Goal: Information Seeking & Learning: Check status

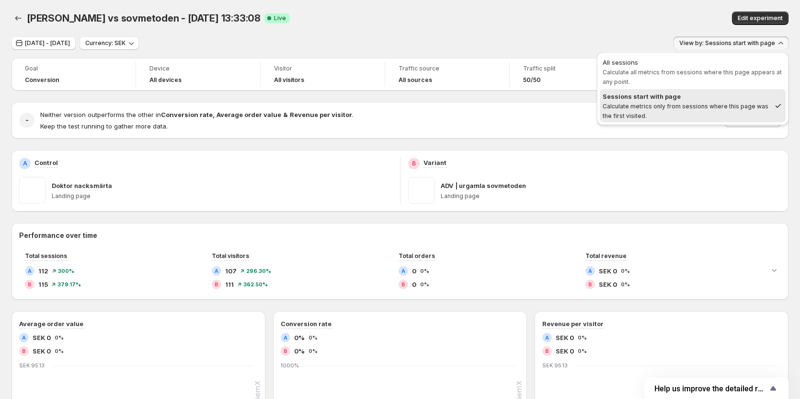
click at [439, 38] on div "Oct 11, 2025 - Oct 12, 2025 Currency: SEK View by: Sessions start with page" at bounding box center [399, 43] width 777 height 14
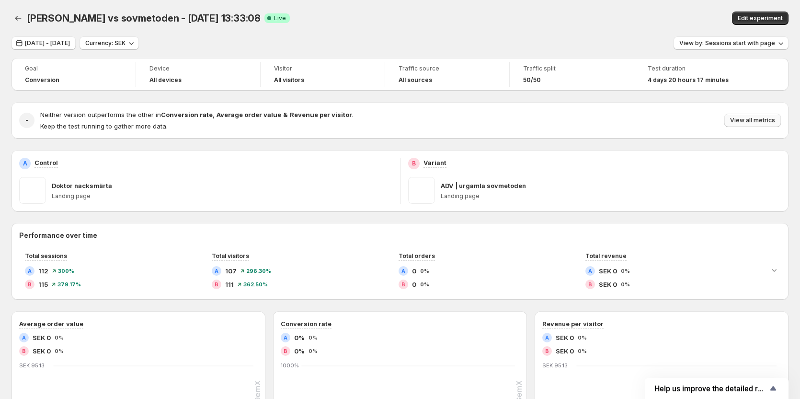
click at [742, 126] on button "View all metrics" at bounding box center [752, 120] width 57 height 13
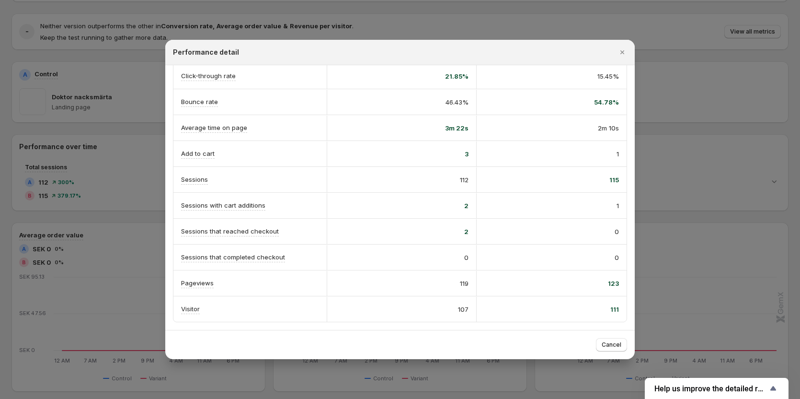
scroll to position [96, 0]
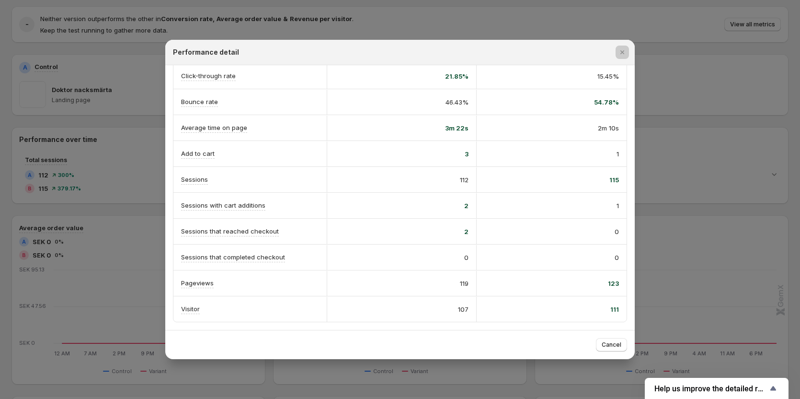
click at [101, 133] on div at bounding box center [400, 199] width 800 height 399
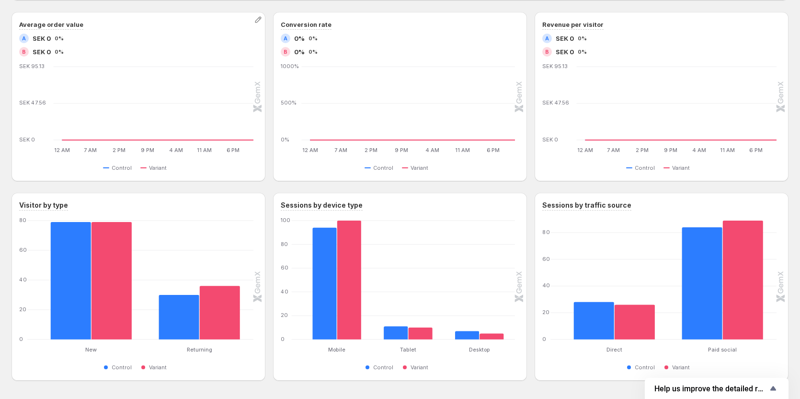
scroll to position [285, 0]
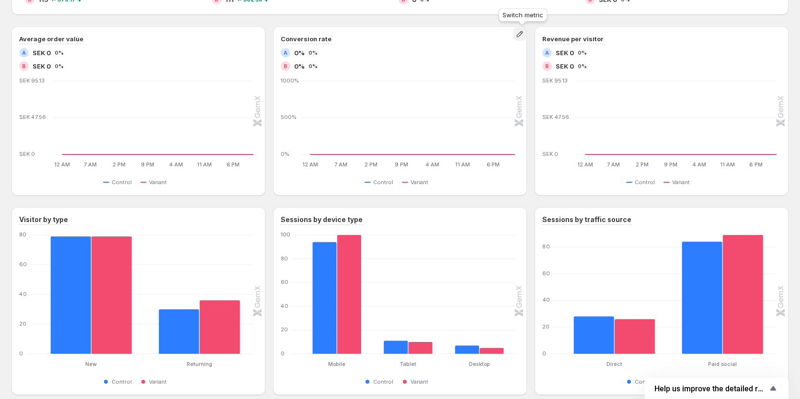
click at [519, 35] on icon "button" at bounding box center [520, 34] width 10 height 10
click at [451, 22] on div "Performance over time Total sessions A 112 300% B 115 379.17% Total visitors A …" at bounding box center [399, 166] width 777 height 457
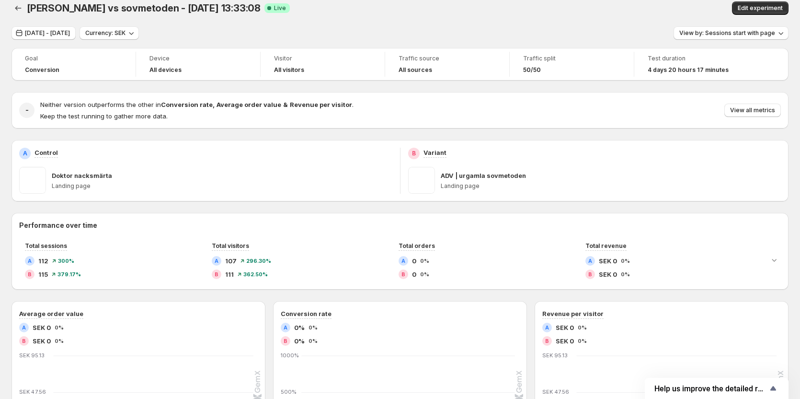
scroll to position [0, 0]
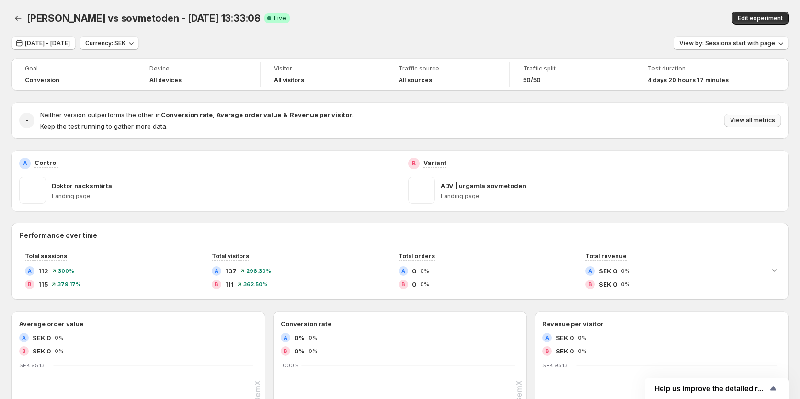
click at [749, 122] on span "View all metrics" at bounding box center [752, 120] width 45 height 8
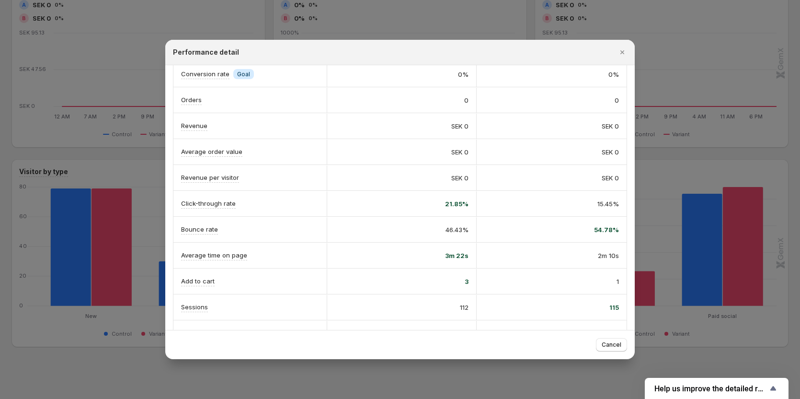
scroll to position [144, 0]
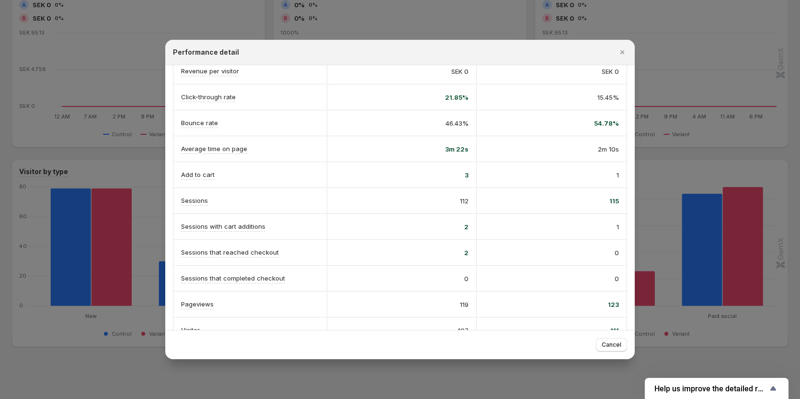
click at [128, 167] on div at bounding box center [400, 199] width 800 height 399
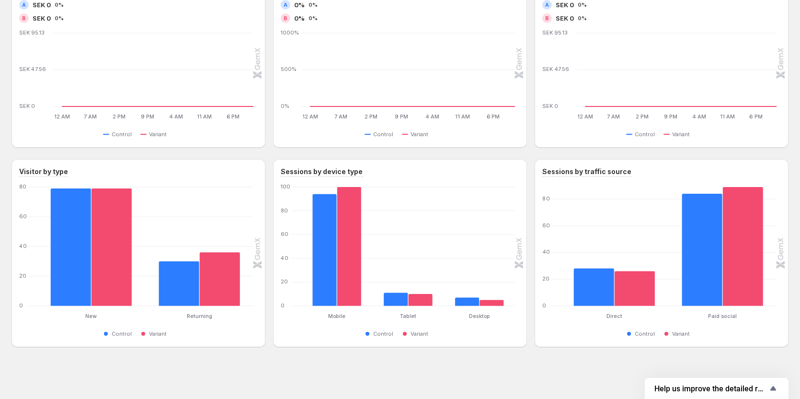
scroll to position [0, 0]
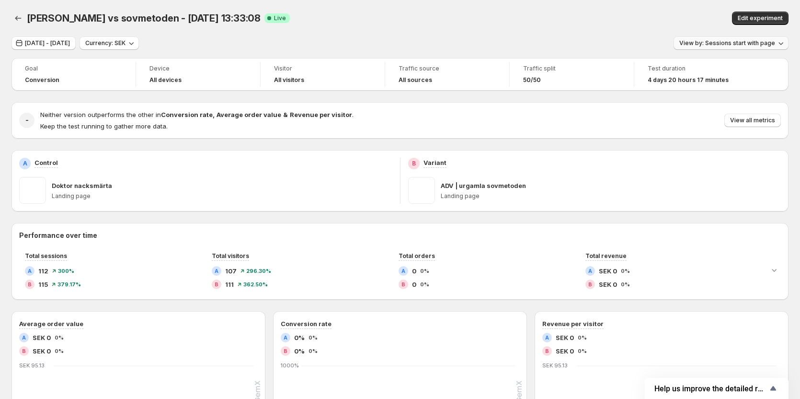
click at [732, 41] on span "View by: Sessions start with page" at bounding box center [727, 43] width 96 height 8
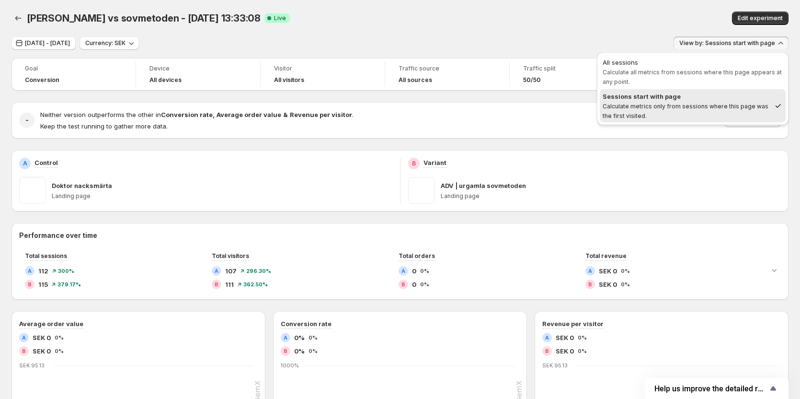
click at [628, 34] on div "dr nacke vs sovmetoden - Oct 10, 13:33:08. This page is ready dr nacke vs sovme…" at bounding box center [399, 18] width 777 height 36
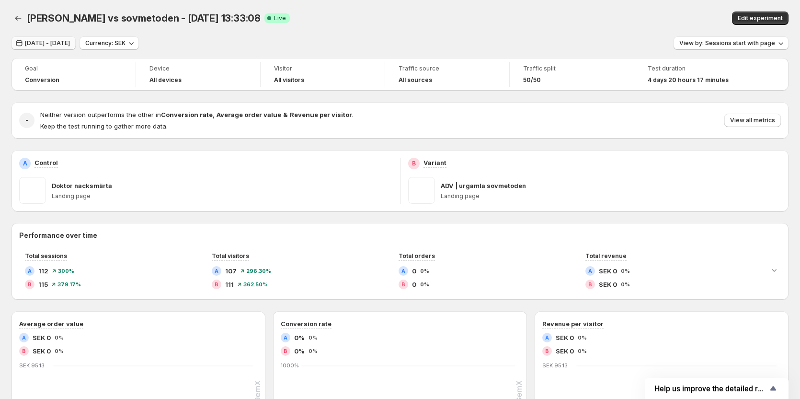
click at [66, 46] on span "Oct 11, 2025 - Oct 12, 2025" at bounding box center [47, 43] width 45 height 8
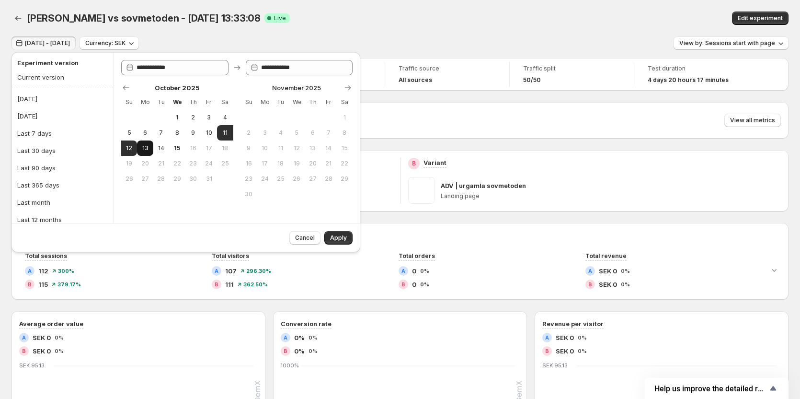
click at [145, 150] on span "13" at bounding box center [145, 148] width 8 height 8
type input "**********"
click at [180, 146] on span "15" at bounding box center [177, 148] width 8 height 8
type input "**********"
click at [333, 236] on span "Apply" at bounding box center [338, 238] width 17 height 8
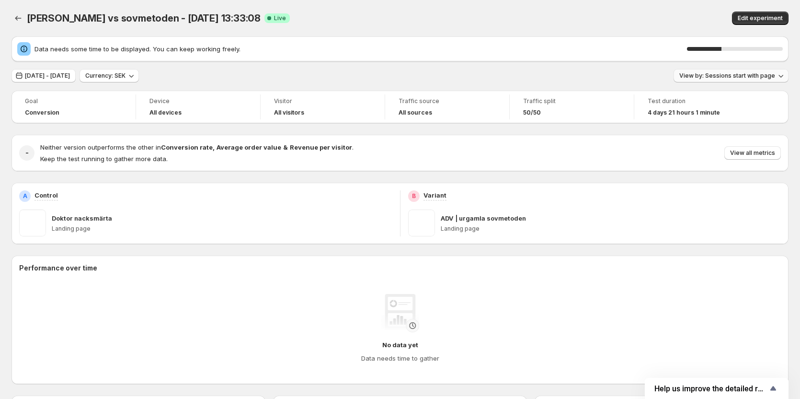
click at [703, 74] on span "View by: Sessions start with page" at bounding box center [727, 76] width 96 height 8
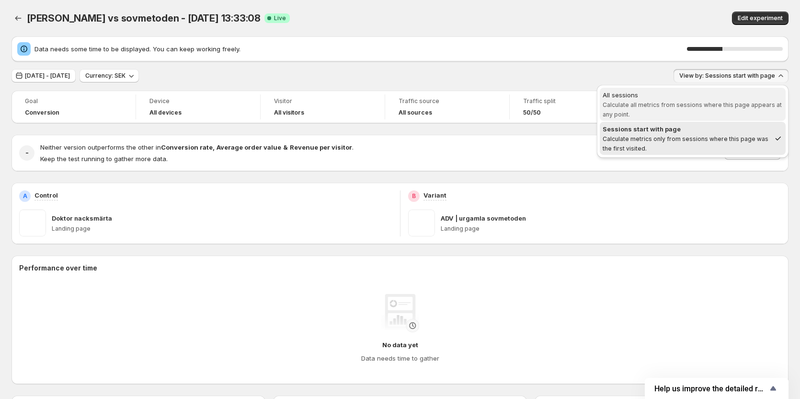
click at [699, 95] on div "All sessions" at bounding box center [693, 95] width 180 height 10
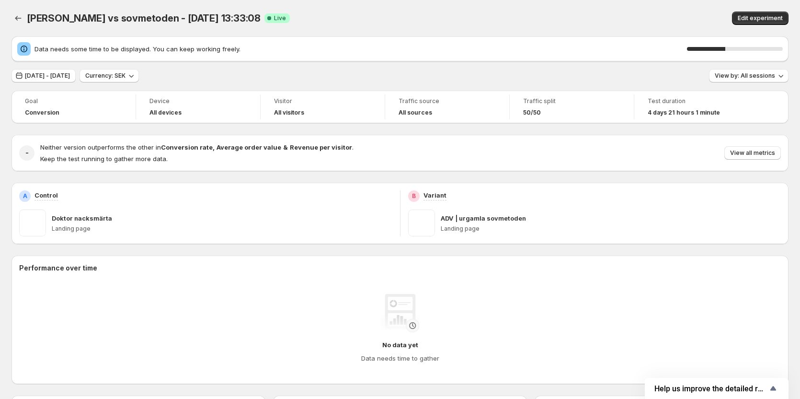
click at [635, 30] on div "dr nacke vs sovmetoden - Oct 10, 13:33:08. This page is ready dr nacke vs sovme…" at bounding box center [399, 18] width 777 height 36
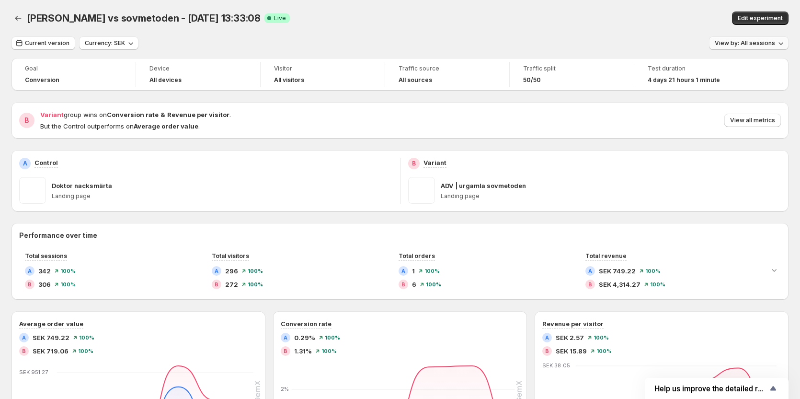
click at [775, 43] on span "View by: All sessions" at bounding box center [745, 43] width 60 height 8
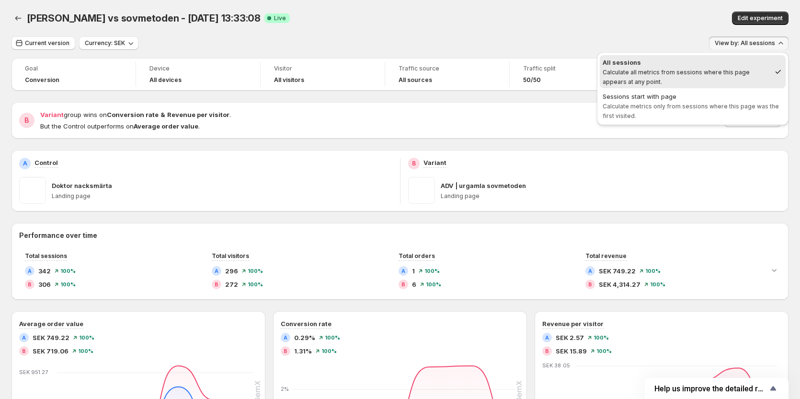
click at [775, 43] on span "View by: All sessions" at bounding box center [745, 43] width 60 height 8
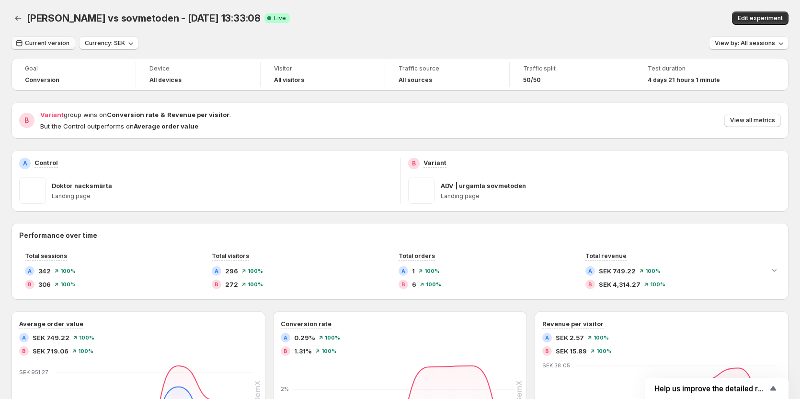
click at [58, 45] on span "Current version" at bounding box center [47, 43] width 45 height 8
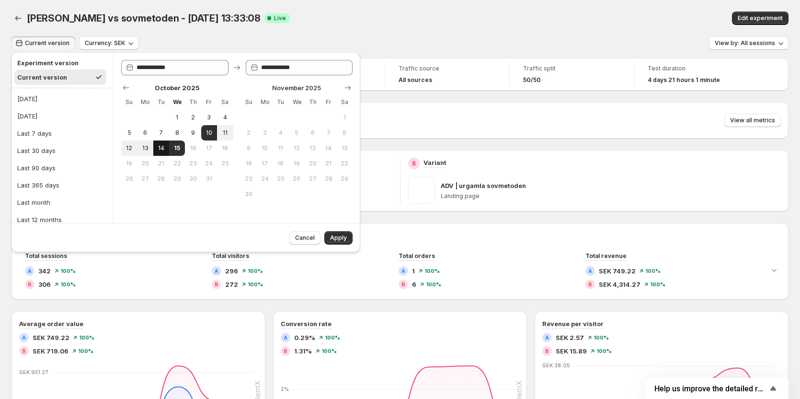
drag, startPoint x: 143, startPoint y: 150, endPoint x: 153, endPoint y: 150, distance: 9.6
click at [144, 150] on span "13" at bounding box center [145, 148] width 8 height 8
type input "**********"
click at [176, 150] on span "15" at bounding box center [177, 148] width 8 height 8
type input "**********"
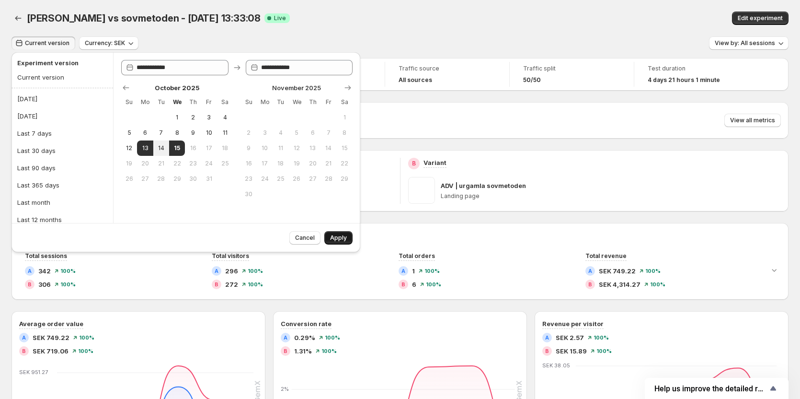
click at [336, 235] on span "Apply" at bounding box center [338, 238] width 17 height 8
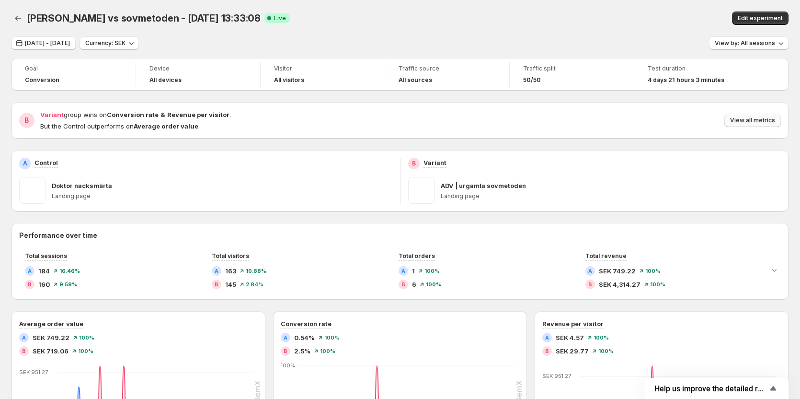
click at [753, 118] on span "View all metrics" at bounding box center [752, 120] width 45 height 8
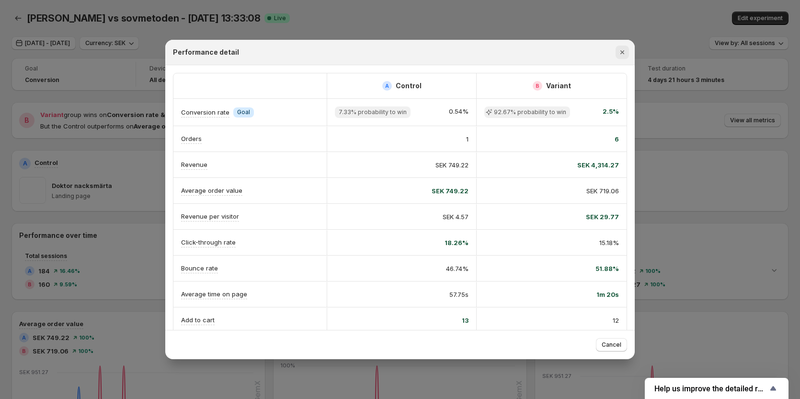
click at [628, 52] on button "Close" at bounding box center [622, 52] width 13 height 13
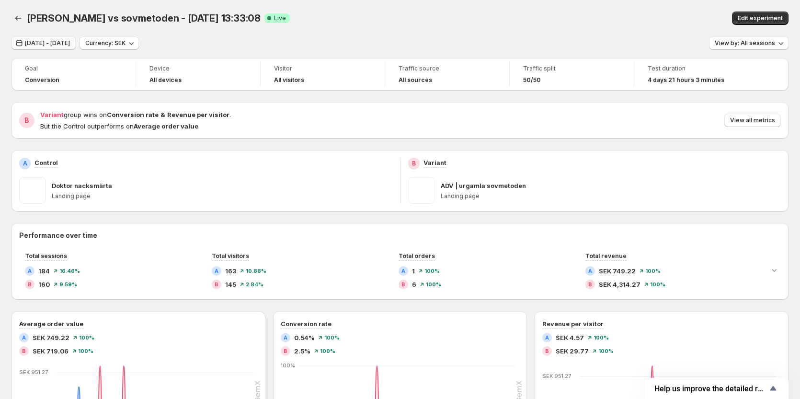
click at [53, 40] on span "[DATE] - [DATE]" at bounding box center [47, 43] width 45 height 8
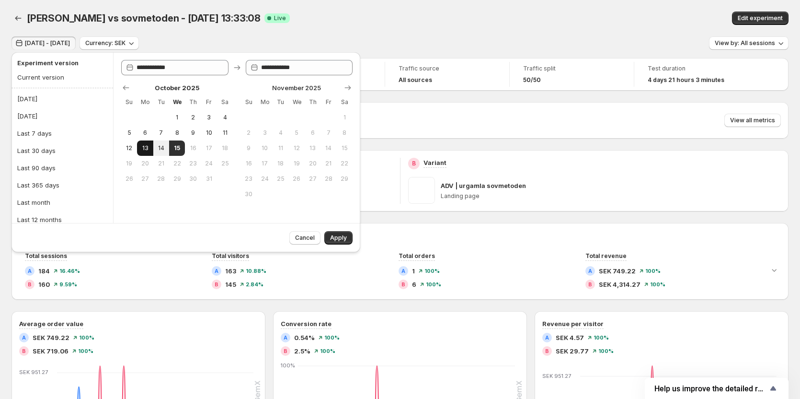
click at [150, 150] on button "13" at bounding box center [145, 147] width 16 height 15
click at [159, 149] on span "14" at bounding box center [161, 148] width 8 height 8
type input "**********"
click at [329, 233] on button "Apply" at bounding box center [338, 237] width 28 height 13
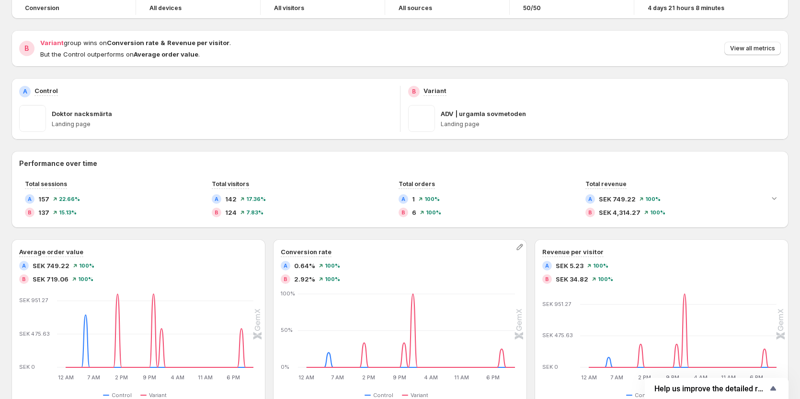
scroll to position [45, 0]
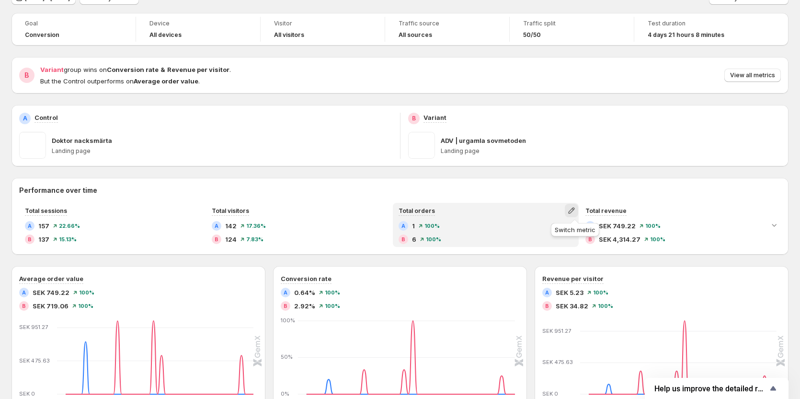
click at [572, 209] on icon "button" at bounding box center [572, 211] width 10 height 10
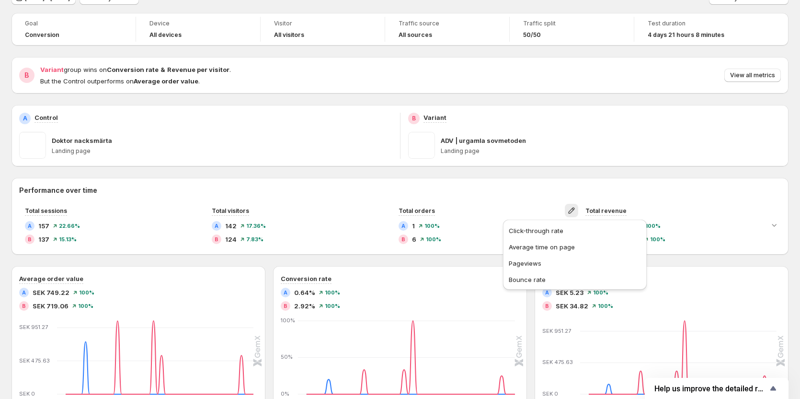
click at [584, 173] on div "Goal Conversion Device All devices Visitor All visitors Traffic source All sour…" at bounding box center [399, 323] width 777 height 621
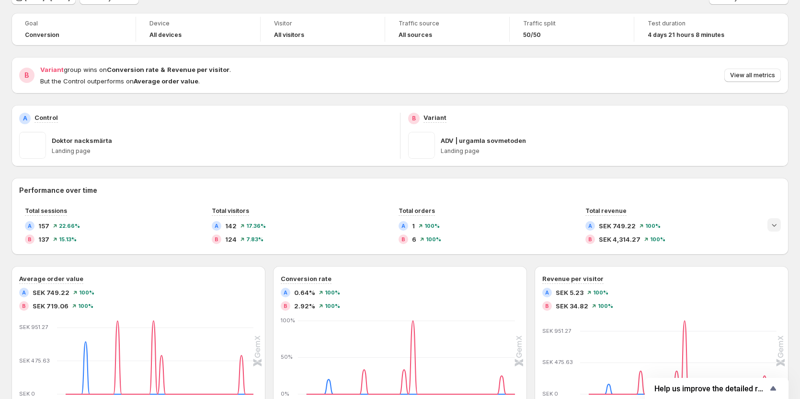
click at [779, 225] on icon "Expand chart" at bounding box center [775, 225] width 10 height 10
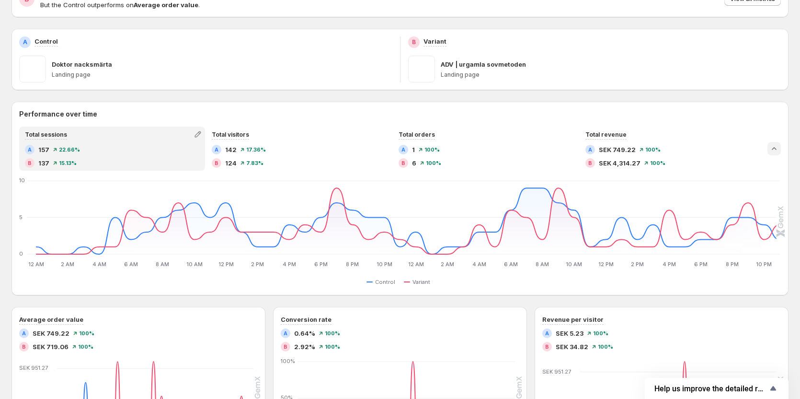
scroll to position [0, 0]
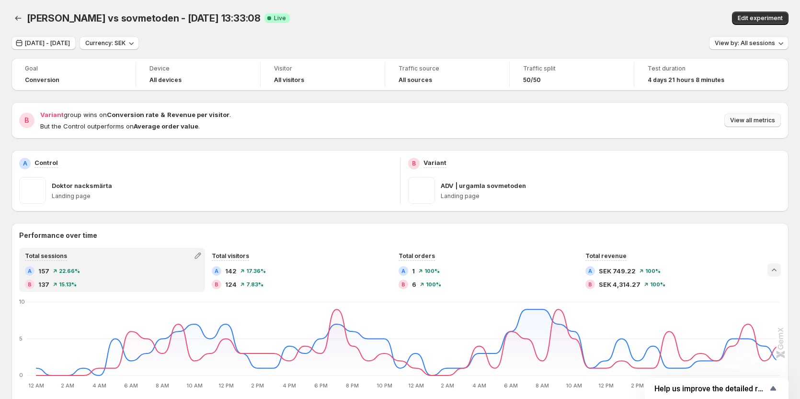
click at [766, 123] on span "View all metrics" at bounding box center [752, 120] width 45 height 8
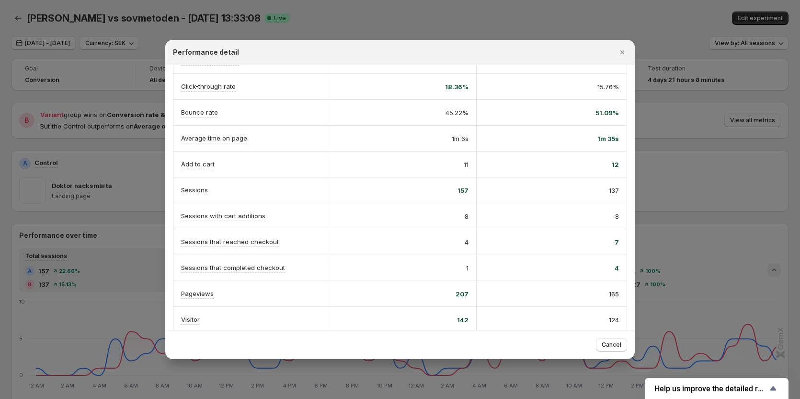
scroll to position [166, 0]
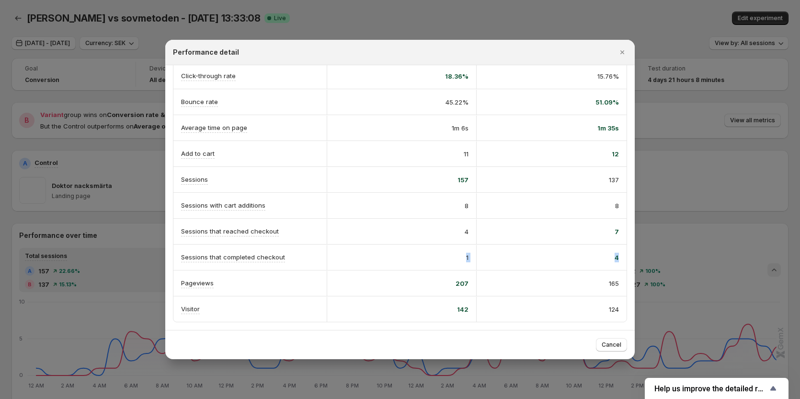
drag, startPoint x: 462, startPoint y: 256, endPoint x: 624, endPoint y: 258, distance: 161.5
click at [624, 258] on div "A Control B Variant Conversion rate Info Goal 7.33% probability to win 0.64% 92…" at bounding box center [400, 114] width 470 height 431
click at [533, 255] on div "4" at bounding box center [551, 258] width 135 height 10
drag, startPoint x: 464, startPoint y: 256, endPoint x: 614, endPoint y: 257, distance: 150.5
click at [614, 257] on div "Sessions that completed checkout 1 4" at bounding box center [399, 256] width 453 height 25
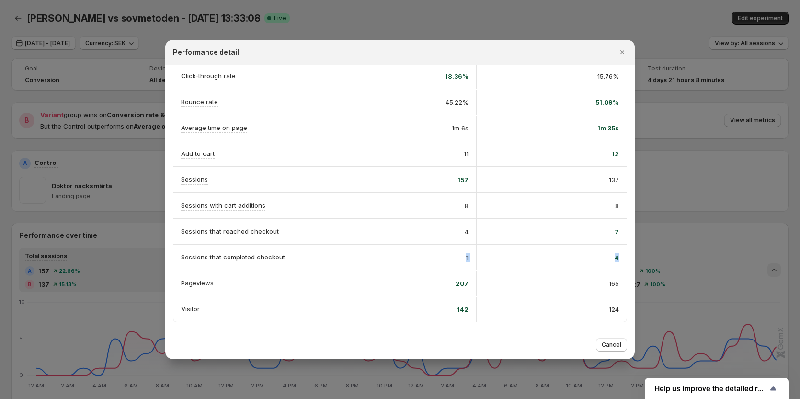
click at [534, 259] on div "4" at bounding box center [551, 258] width 135 height 10
drag, startPoint x: 463, startPoint y: 257, endPoint x: 615, endPoint y: 258, distance: 152.4
click at [615, 258] on div "Sessions that completed checkout 1 4" at bounding box center [399, 256] width 453 height 25
click at [461, 231] on div "4" at bounding box center [402, 232] width 134 height 10
drag, startPoint x: 460, startPoint y: 231, endPoint x: 617, endPoint y: 226, distance: 156.3
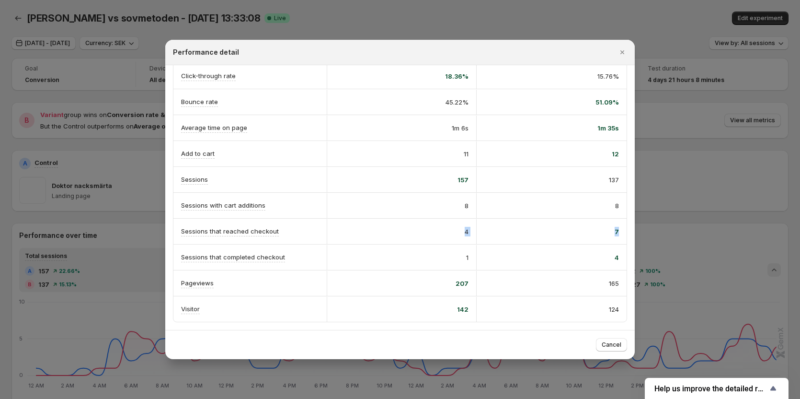
click at [617, 226] on div "Sessions that reached checkout 4 7" at bounding box center [399, 230] width 453 height 25
click at [621, 54] on icon "Close" at bounding box center [622, 52] width 4 height 4
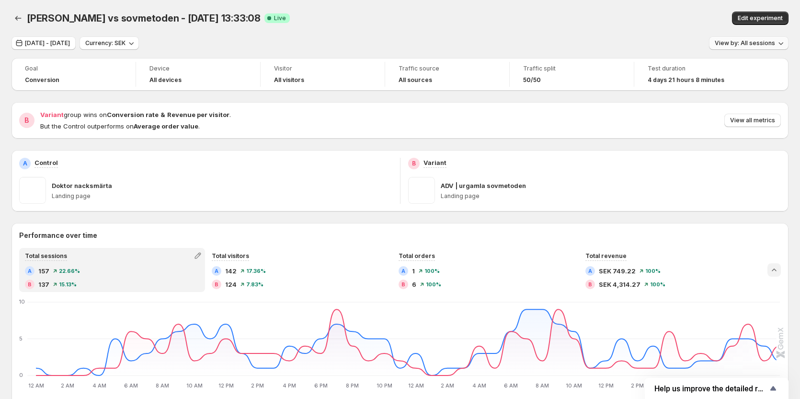
click at [760, 39] on button "View by: All sessions" at bounding box center [749, 42] width 80 height 13
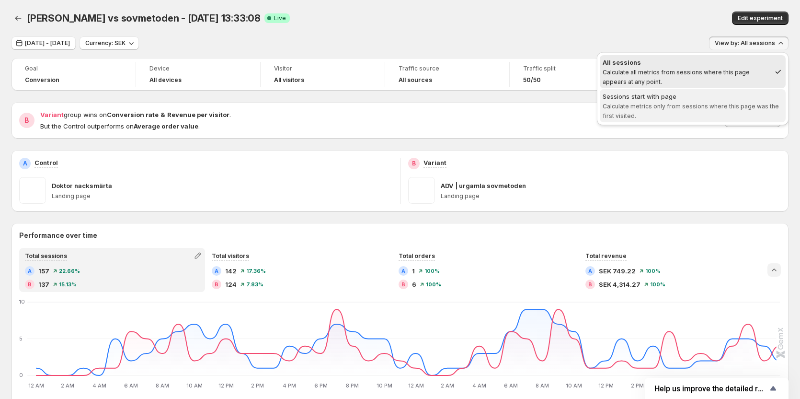
click at [695, 103] on span "Calculate metrics only from sessions where this page was the first visited." at bounding box center [691, 111] width 176 height 17
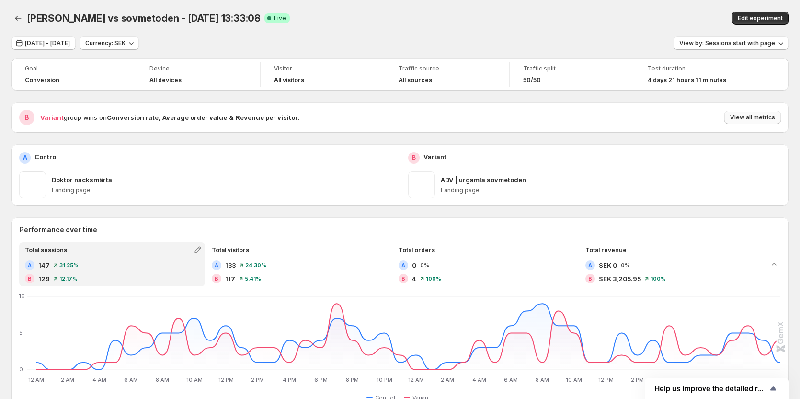
click at [768, 117] on span "View all metrics" at bounding box center [752, 118] width 45 height 8
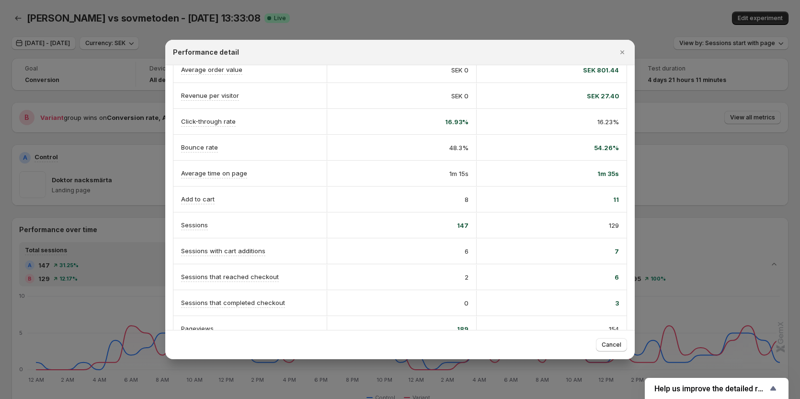
scroll to position [123, 0]
drag, startPoint x: 461, startPoint y: 275, endPoint x: 616, endPoint y: 273, distance: 154.8
click at [616, 273] on div "Sessions that reached checkout 2 6" at bounding box center [399, 274] width 453 height 25
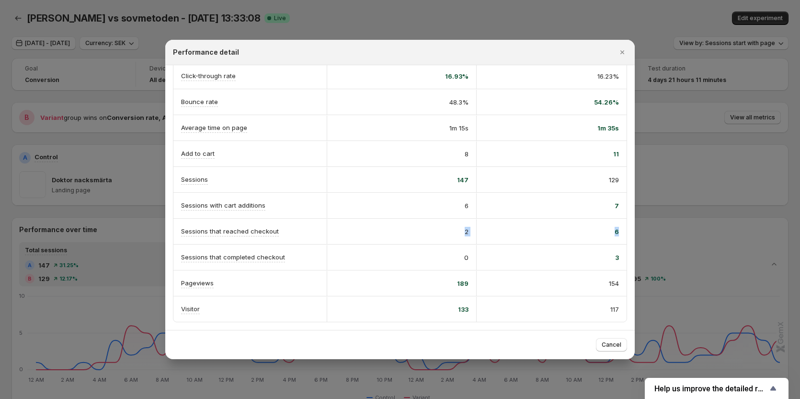
scroll to position [171, 0]
click at [464, 253] on span "0" at bounding box center [466, 258] width 4 height 10
drag, startPoint x: 461, startPoint y: 252, endPoint x: 619, endPoint y: 252, distance: 157.6
click at [619, 252] on div "Sessions that completed checkout 0 3" at bounding box center [399, 256] width 453 height 25
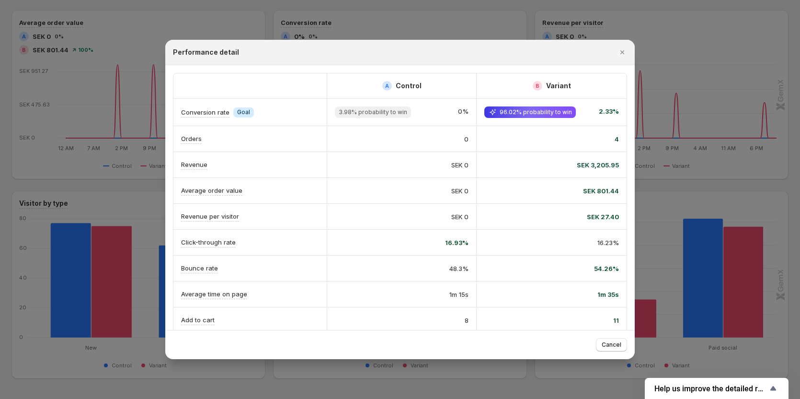
scroll to position [396, 0]
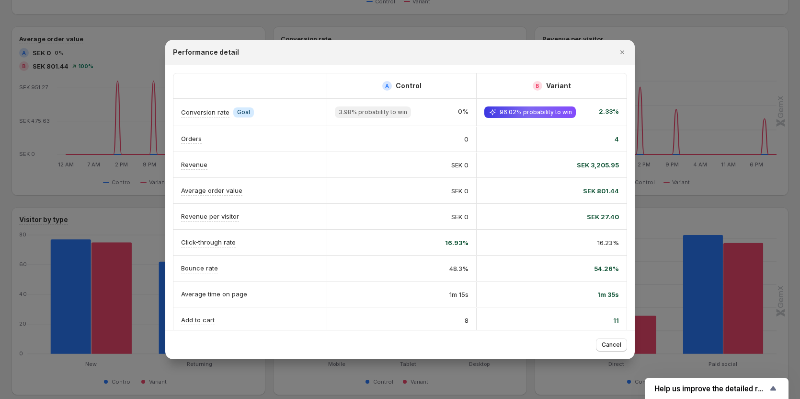
click at [707, 91] on div at bounding box center [400, 199] width 800 height 399
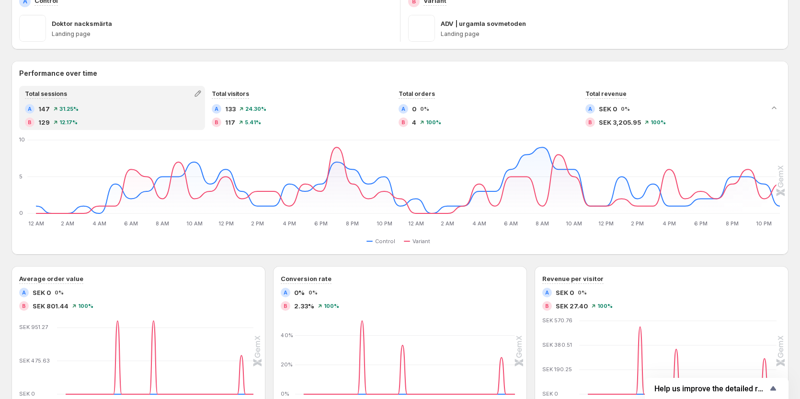
scroll to position [0, 0]
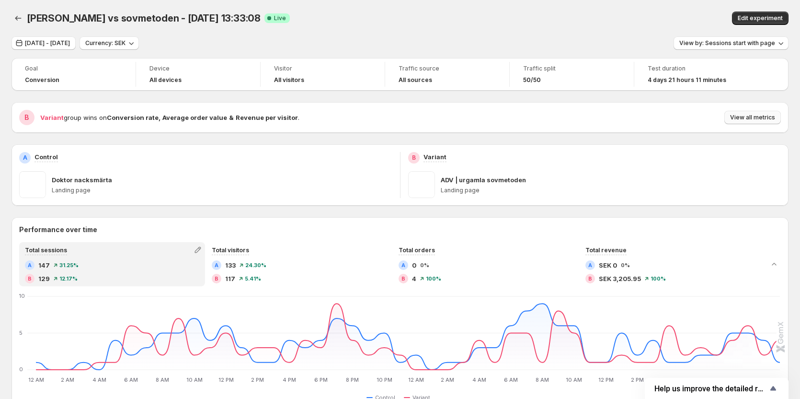
click at [747, 115] on span "View all metrics" at bounding box center [752, 118] width 45 height 8
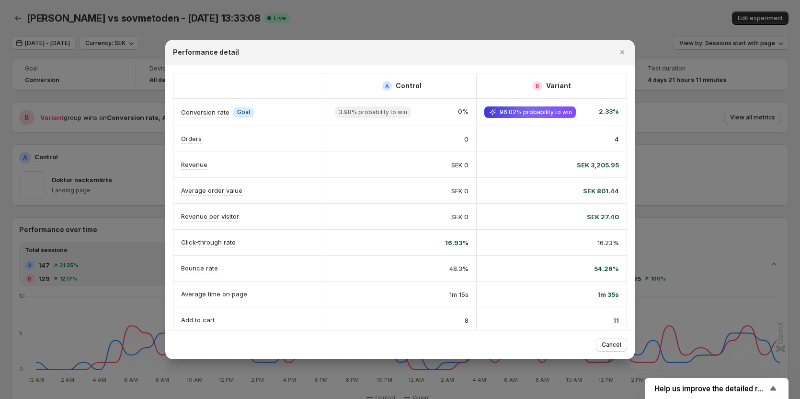
drag, startPoint x: 625, startPoint y: 52, endPoint x: 714, endPoint y: 41, distance: 90.2
click at [625, 52] on icon "Close" at bounding box center [623, 52] width 10 height 10
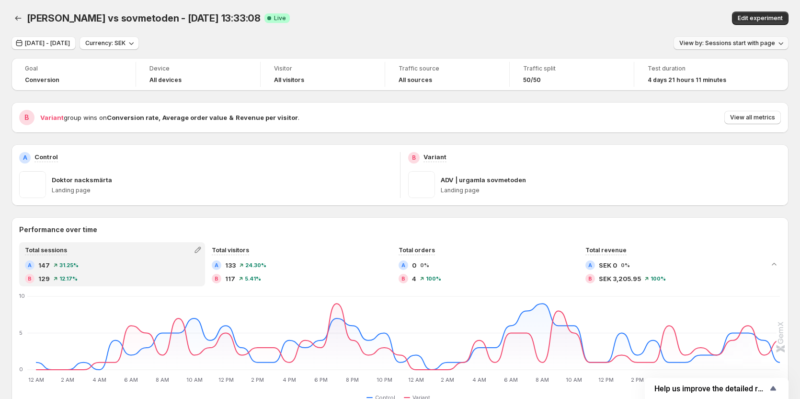
click at [740, 40] on span "View by: Sessions start with page" at bounding box center [727, 43] width 96 height 8
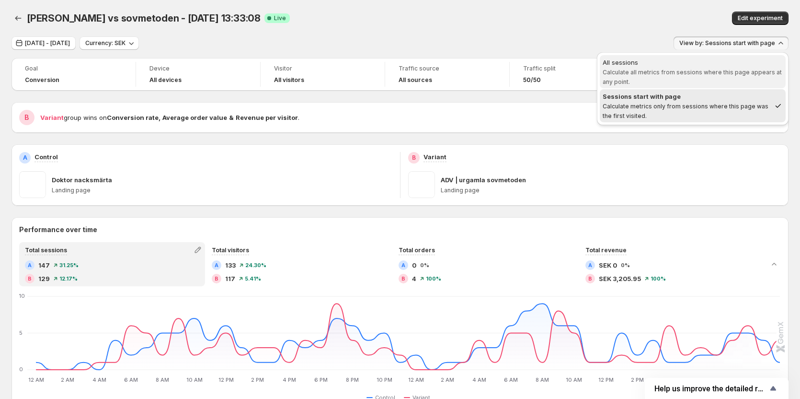
click at [652, 61] on div "All sessions" at bounding box center [693, 62] width 180 height 10
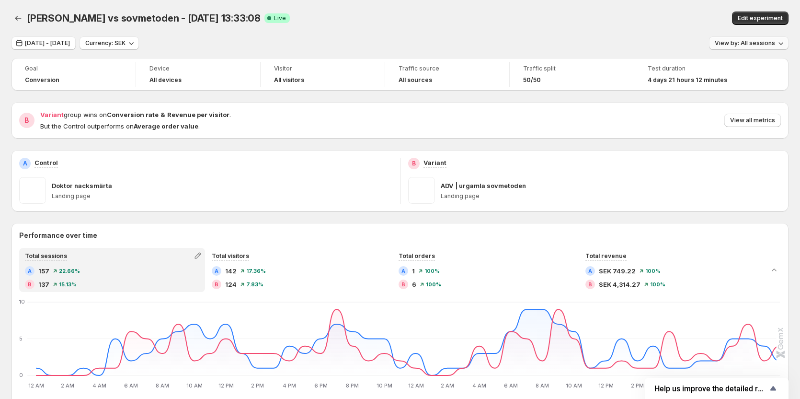
click at [742, 42] on span "View by: All sessions" at bounding box center [745, 43] width 60 height 8
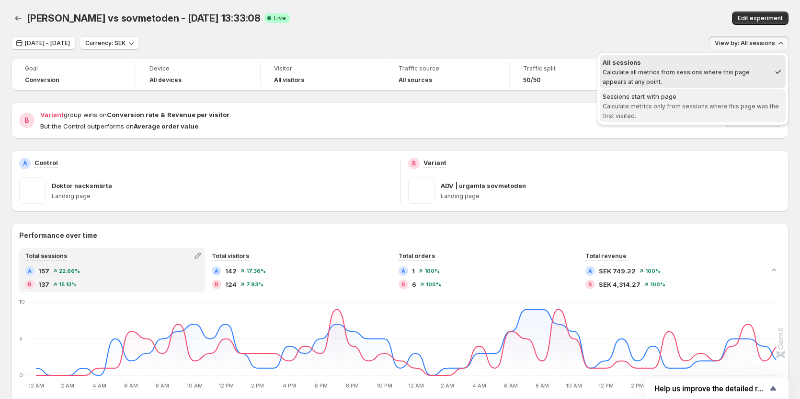
click at [689, 102] on span "Sessions start with page Calculate metrics only from sessions where this page w…" at bounding box center [693, 106] width 180 height 28
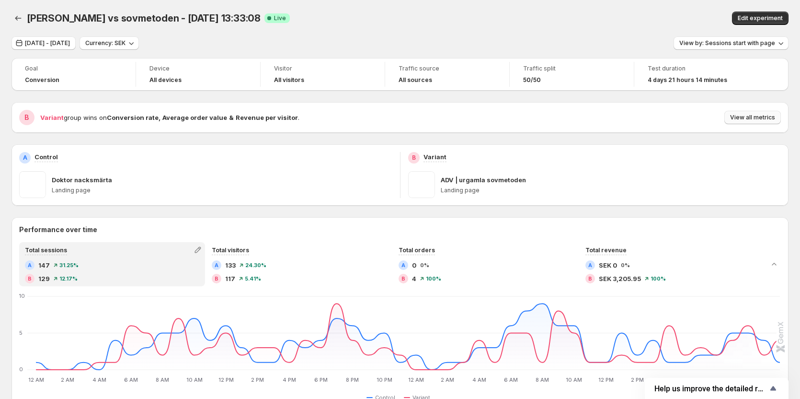
click at [739, 116] on span "View all metrics" at bounding box center [752, 118] width 45 height 8
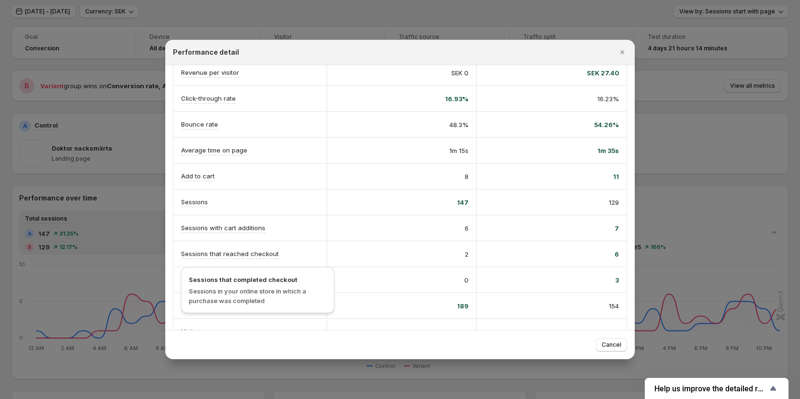
scroll to position [48, 0]
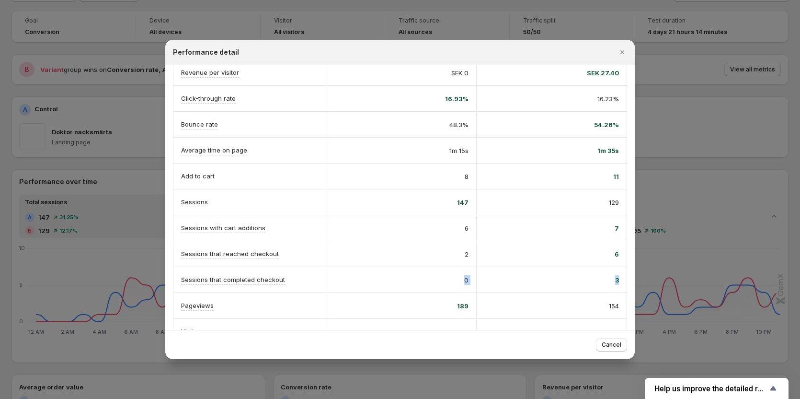
drag, startPoint x: 442, startPoint y: 278, endPoint x: 617, endPoint y: 274, distance: 174.9
click at [617, 274] on div "Sessions that completed checkout 0 3" at bounding box center [399, 279] width 453 height 25
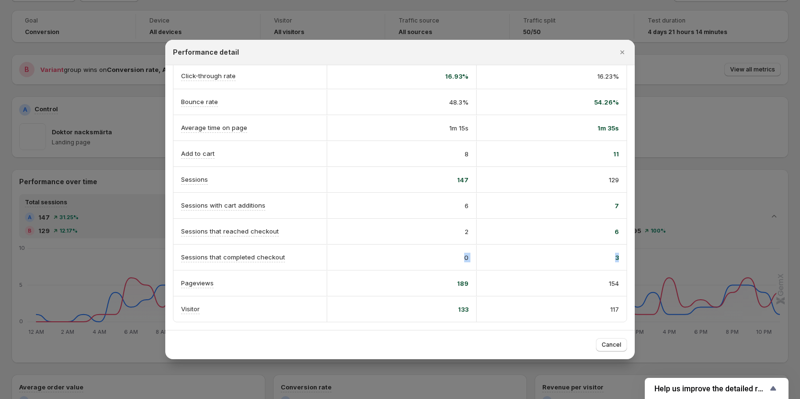
click at [586, 258] on div "3" at bounding box center [551, 258] width 135 height 10
drag, startPoint x: 618, startPoint y: 253, endPoint x: 456, endPoint y: 259, distance: 162.5
click at [456, 259] on div "Sessions that completed checkout 0 3" at bounding box center [399, 256] width 453 height 25
click at [617, 52] on button "Close" at bounding box center [622, 52] width 13 height 13
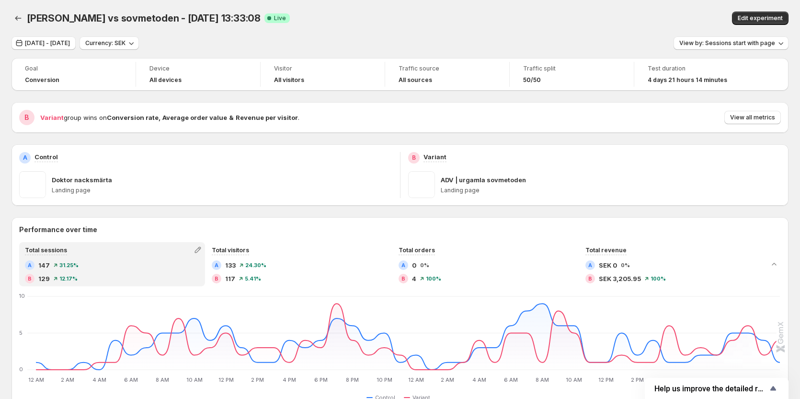
scroll to position [166, 0]
click at [43, 45] on span "[DATE] - [DATE]" at bounding box center [47, 43] width 45 height 8
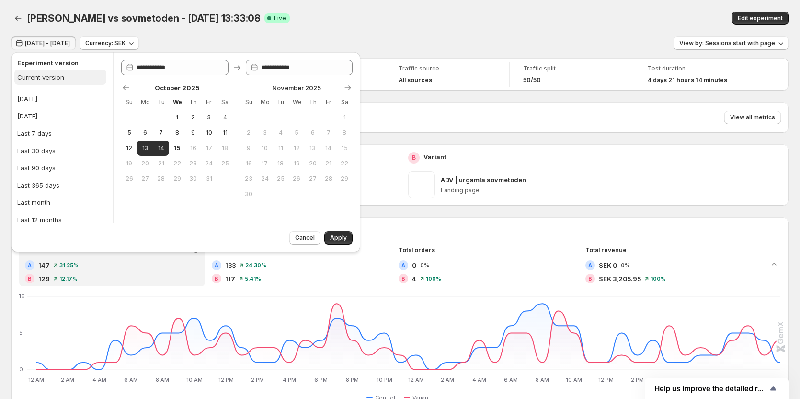
click at [57, 78] on div "Current version" at bounding box center [40, 77] width 47 height 10
type input "**********"
click at [149, 149] on button "13" at bounding box center [145, 147] width 16 height 15
type input "**********"
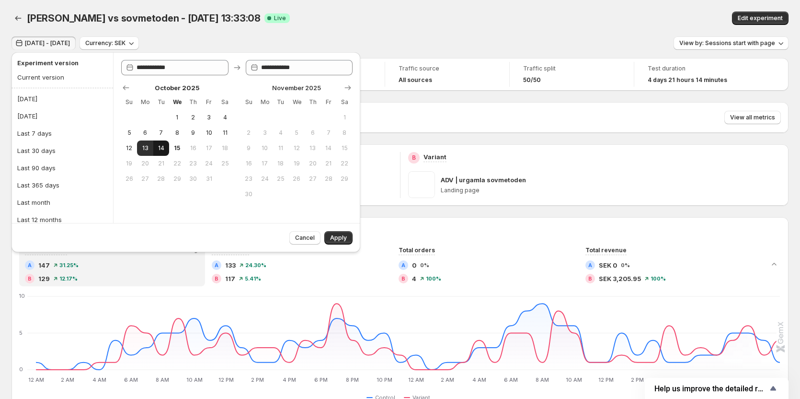
click at [158, 148] on span "14" at bounding box center [161, 148] width 8 height 8
type input "**********"
click at [339, 236] on span "Apply" at bounding box center [338, 238] width 17 height 8
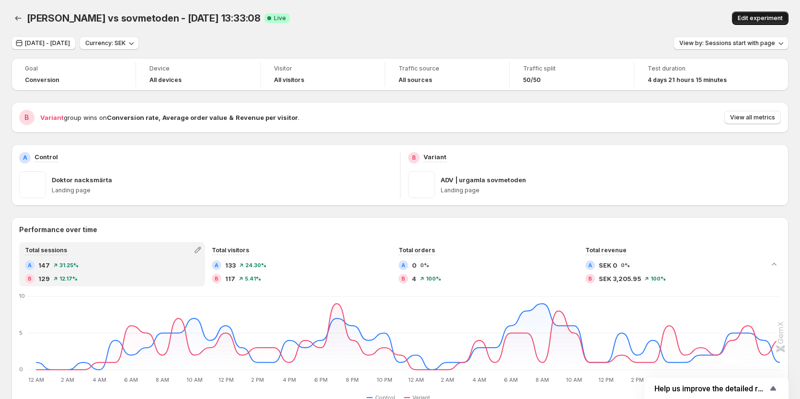
click at [757, 19] on span "Edit experiment" at bounding box center [760, 18] width 45 height 8
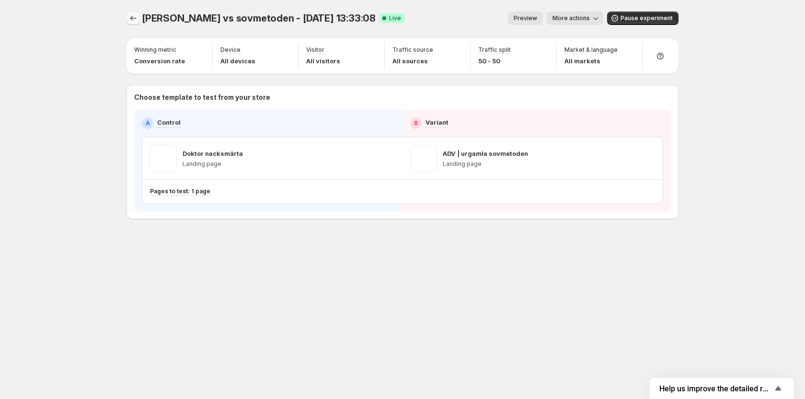
click at [137, 18] on icon "Experiments" at bounding box center [133, 18] width 10 height 10
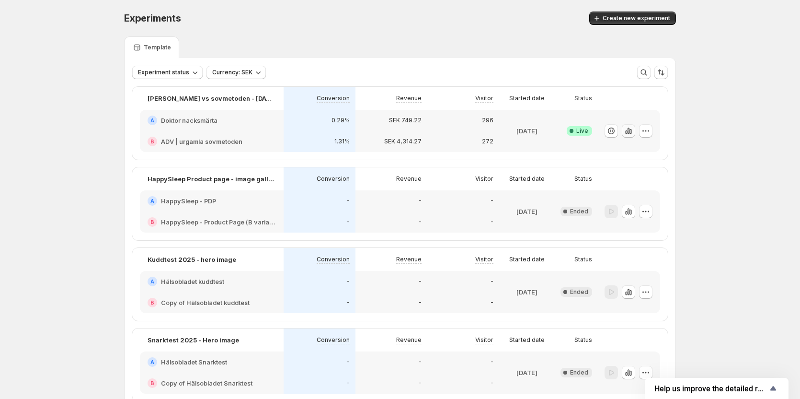
click at [633, 130] on icon "button" at bounding box center [629, 131] width 10 height 10
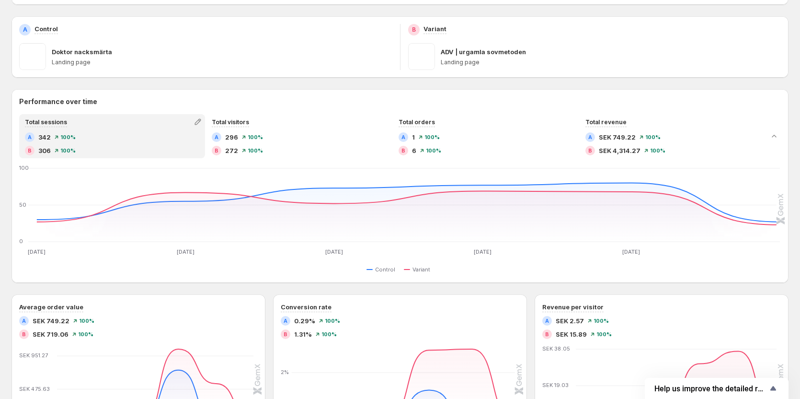
scroll to position [48, 0]
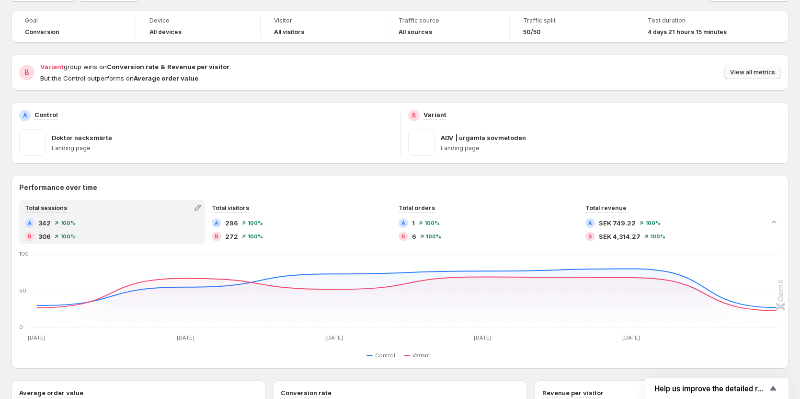
click at [757, 70] on span "View all metrics" at bounding box center [752, 73] width 45 height 8
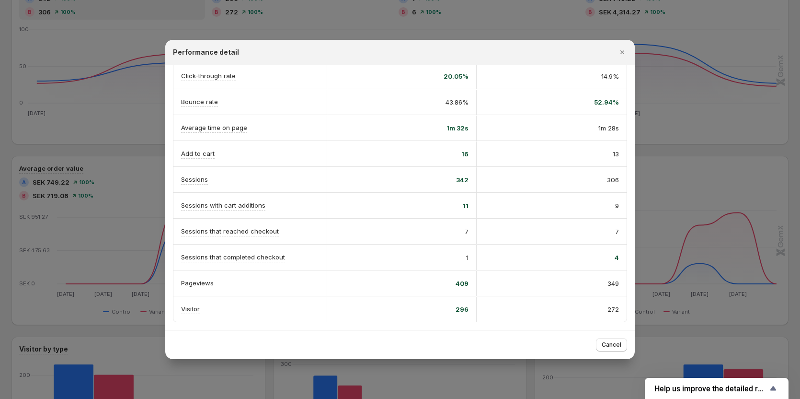
scroll to position [287, 0]
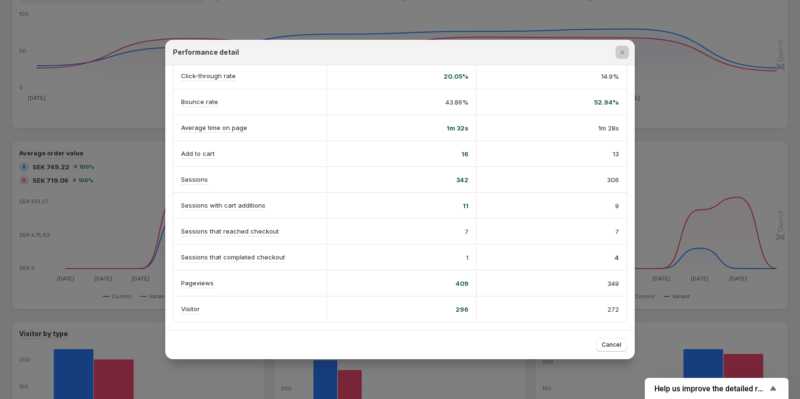
click at [697, 79] on div at bounding box center [400, 199] width 800 height 399
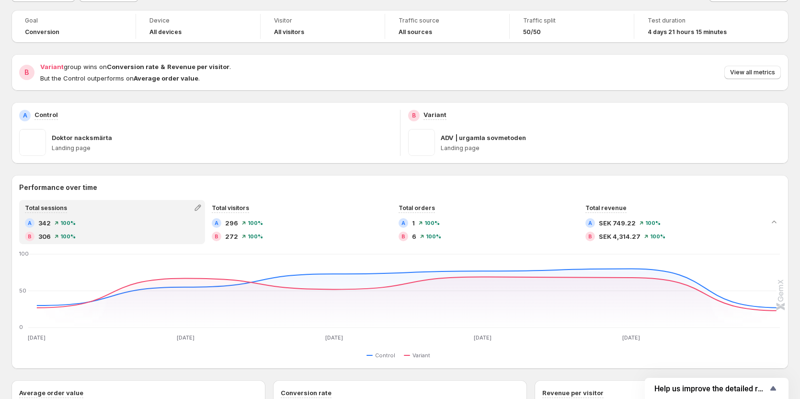
scroll to position [0, 0]
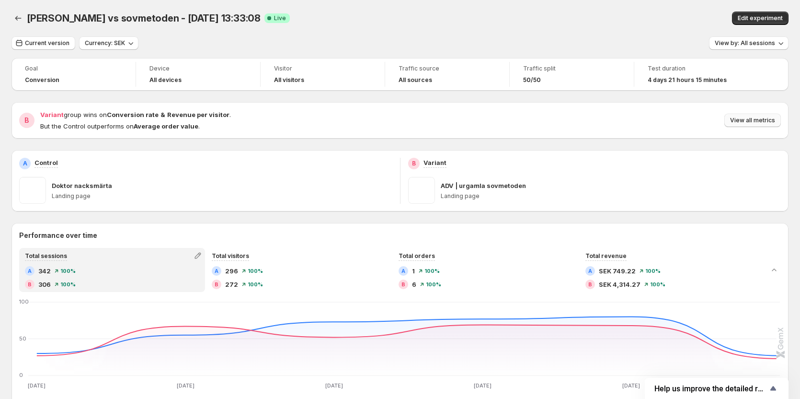
click at [764, 121] on span "View all metrics" at bounding box center [752, 120] width 45 height 8
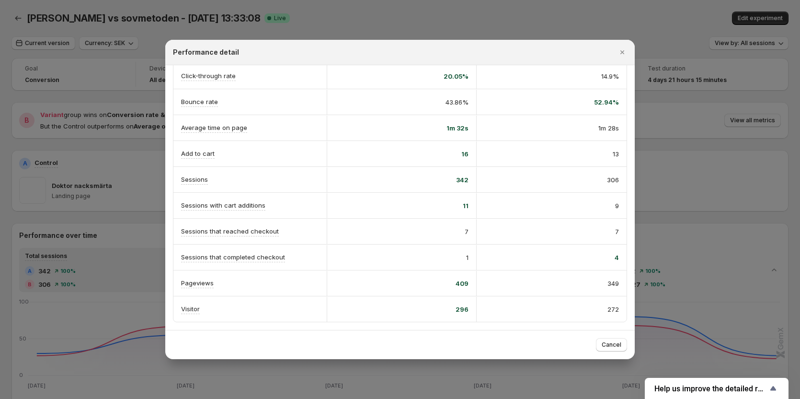
scroll to position [240, 0]
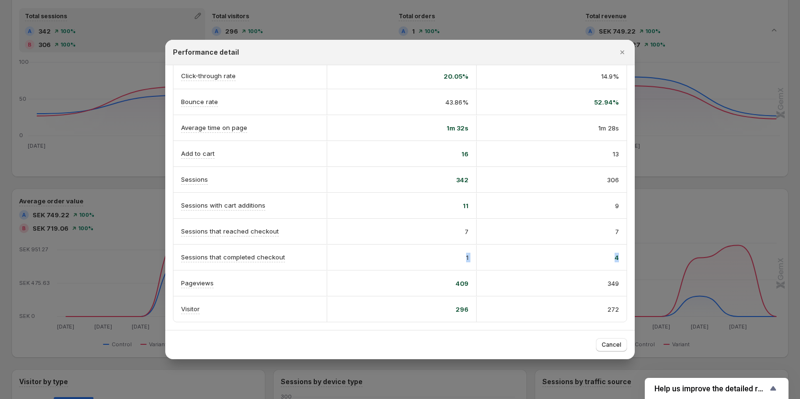
drag, startPoint x: 461, startPoint y: 258, endPoint x: 620, endPoint y: 253, distance: 159.7
click at [620, 253] on div "Sessions that completed checkout 1 4" at bounding box center [399, 256] width 453 height 25
click at [559, 23] on div at bounding box center [400, 199] width 800 height 399
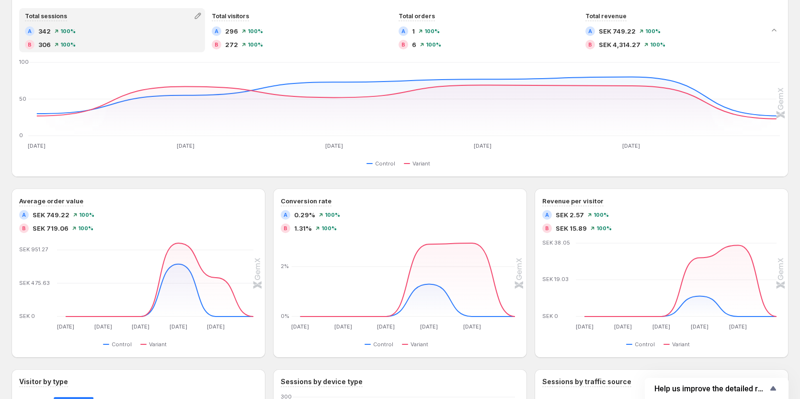
scroll to position [0, 0]
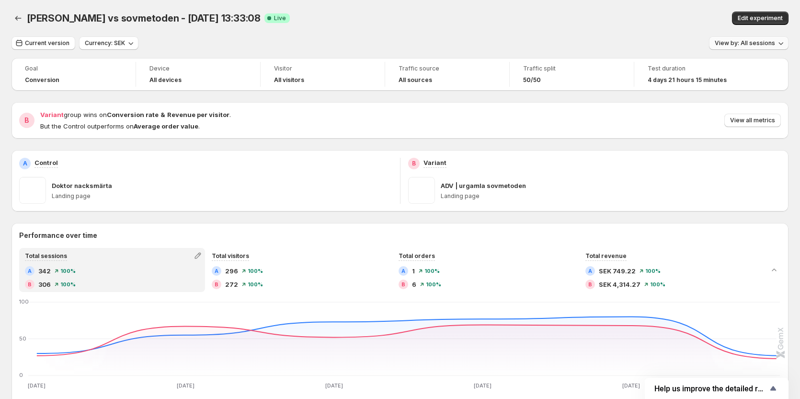
click at [746, 40] on span "View by: All sessions" at bounding box center [745, 43] width 60 height 8
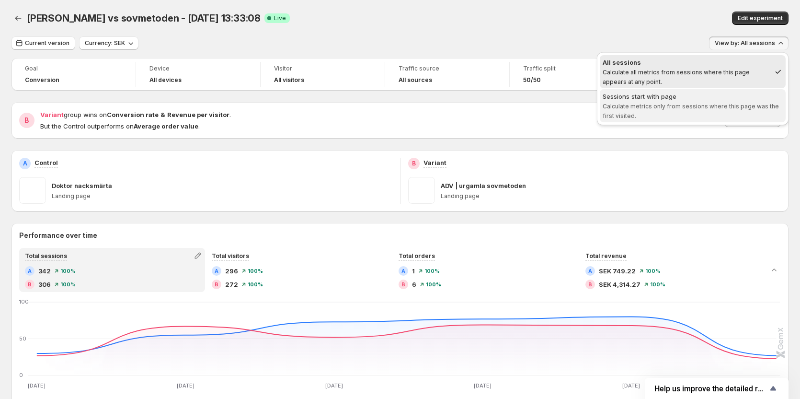
click at [719, 112] on span "Sessions start with page Calculate metrics only from sessions where this page w…" at bounding box center [693, 106] width 180 height 29
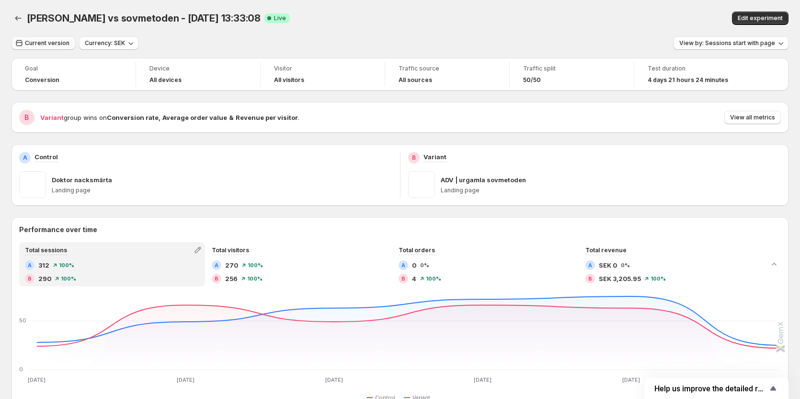
click at [54, 43] on span "Current version" at bounding box center [47, 43] width 45 height 8
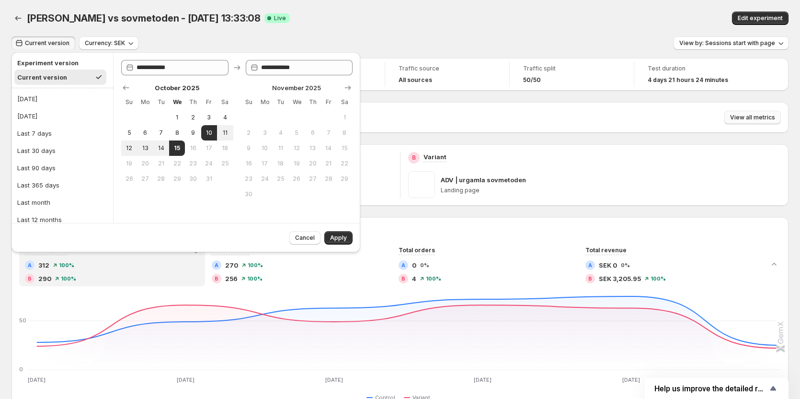
click at [761, 115] on span "View all metrics" at bounding box center [752, 118] width 45 height 8
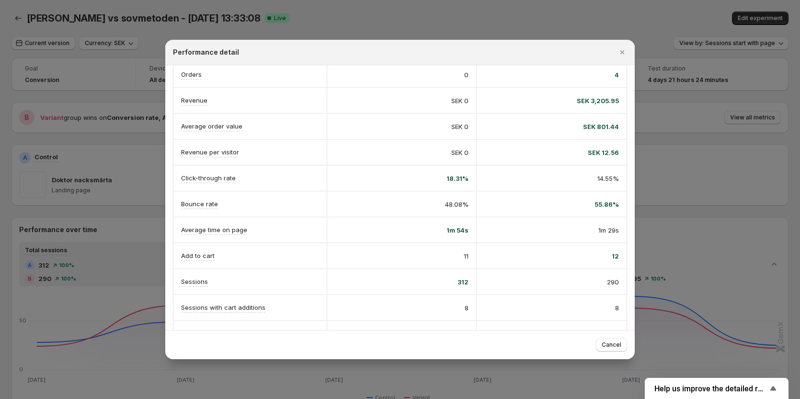
scroll to position [166, 0]
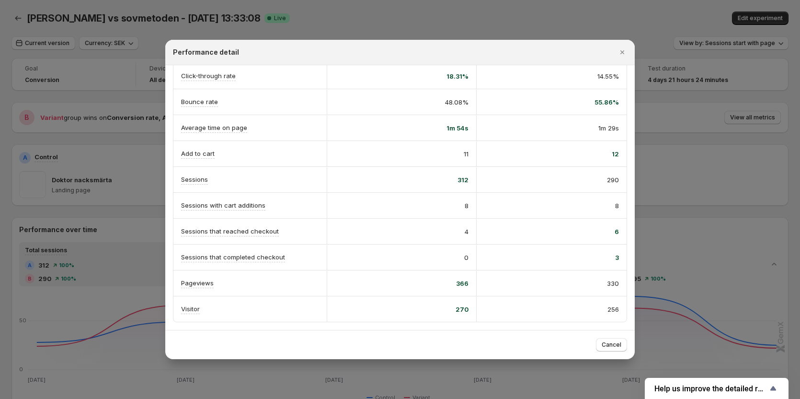
click at [733, 144] on div at bounding box center [400, 199] width 800 height 399
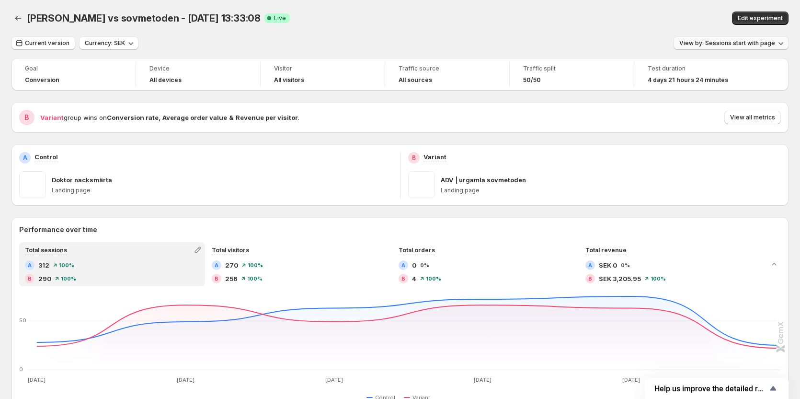
click at [736, 43] on span "View by: Sessions start with page" at bounding box center [727, 43] width 96 height 8
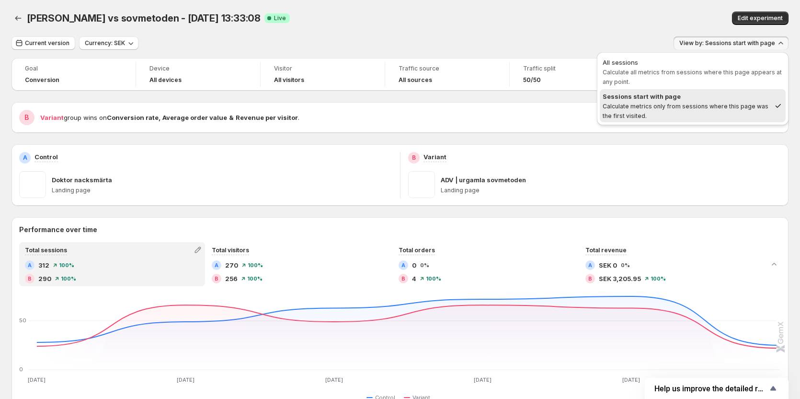
click at [708, 73] on span "Calculate all metrics from sessions where this page appears at any point." at bounding box center [692, 77] width 179 height 17
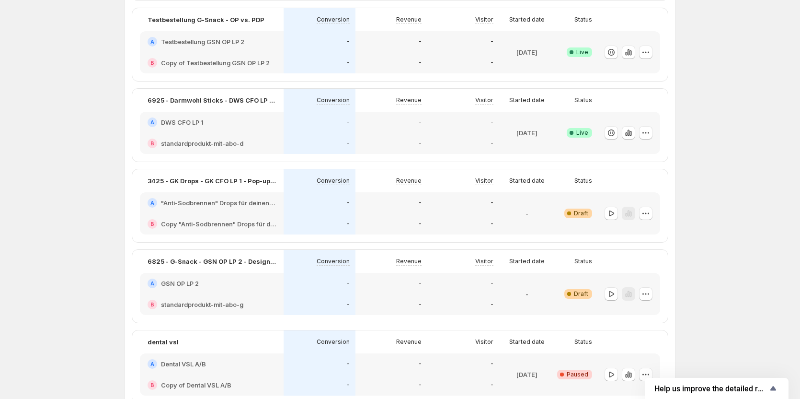
scroll to position [192, 0]
